Goal: Book appointment/travel/reservation

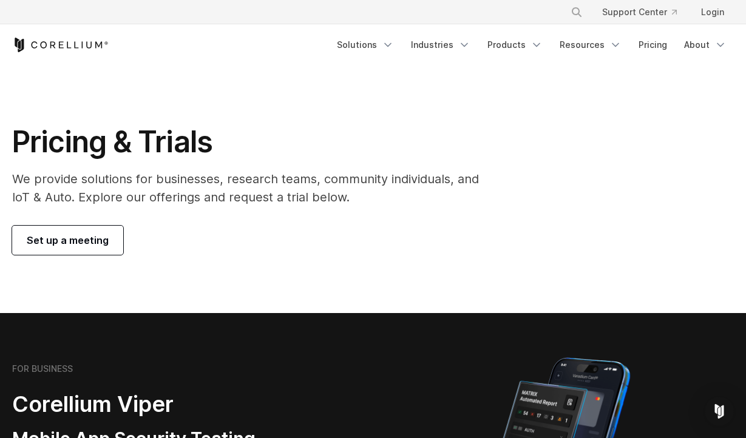
click at [86, 239] on span "Set up a meeting" at bounding box center [68, 240] width 82 height 15
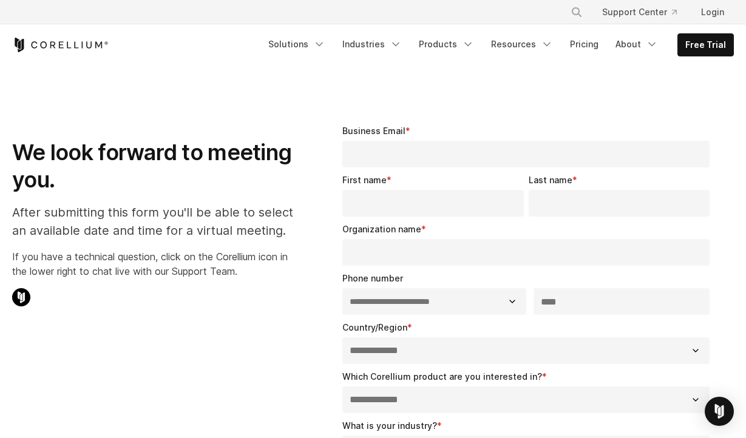
select select "**"
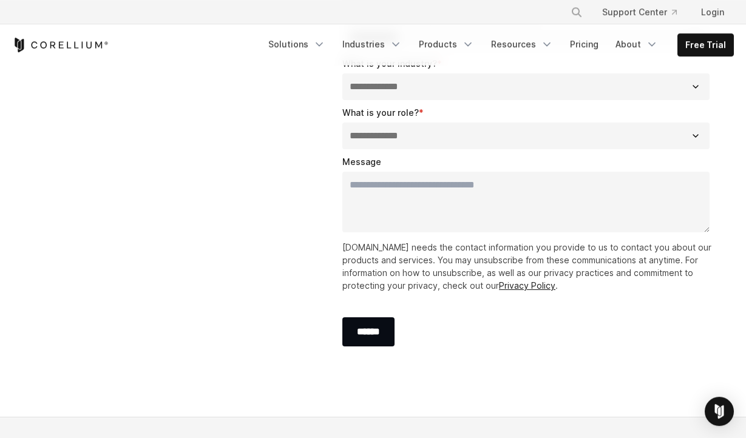
scroll to position [372, 0]
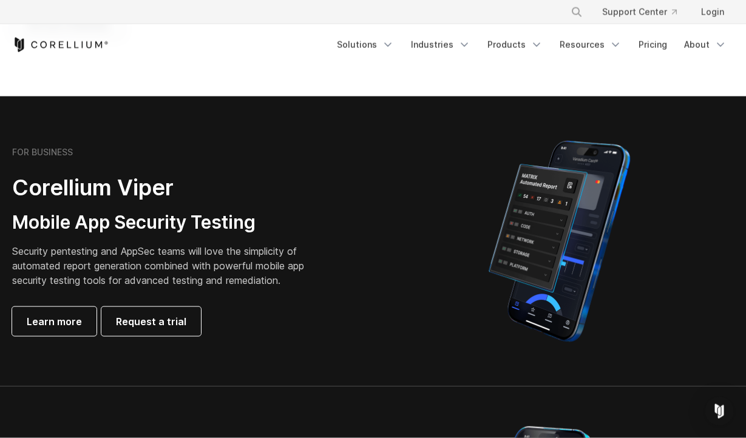
scroll to position [310, 0]
